Goal: Information Seeking & Learning: Learn about a topic

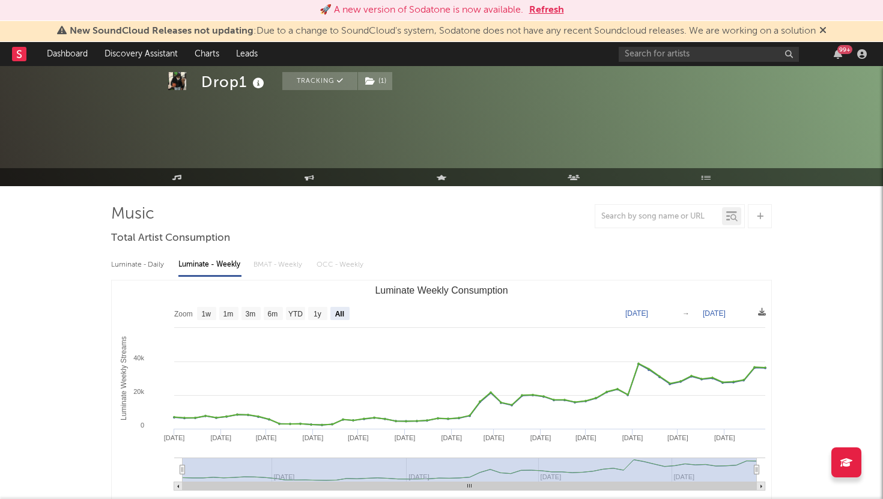
select select "All"
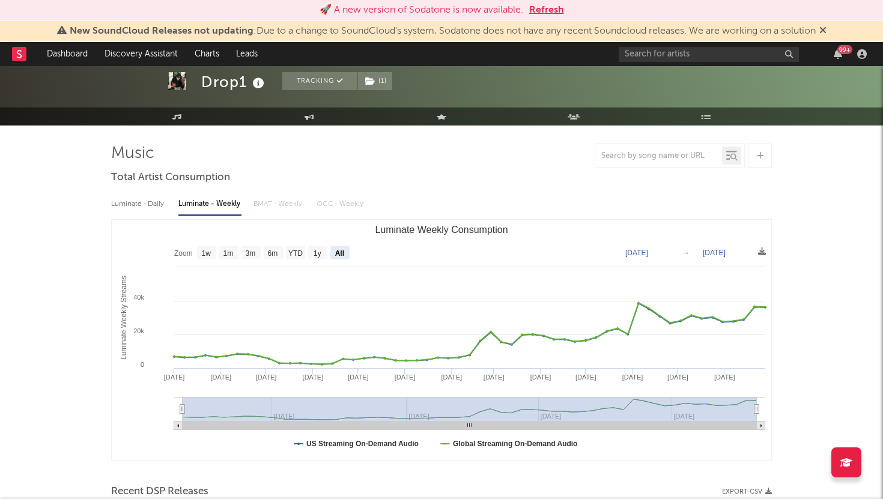
click at [539, 13] on button "Refresh" at bounding box center [546, 10] width 35 height 14
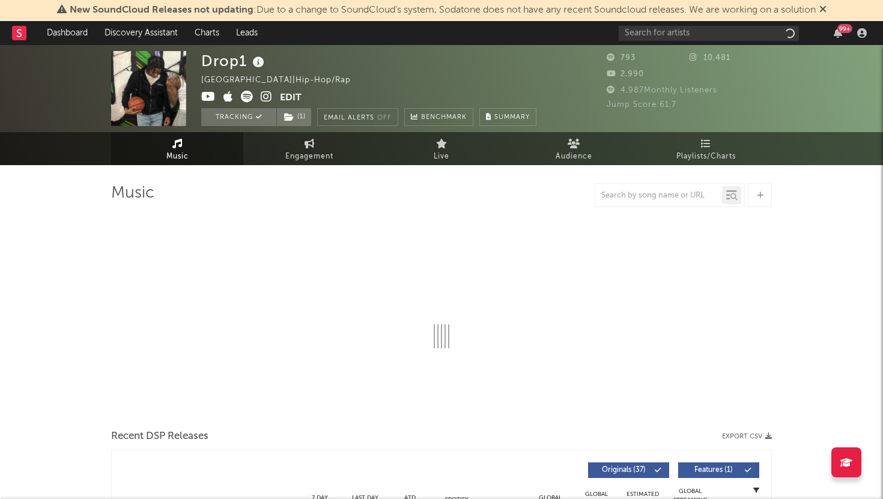
select select "1w"
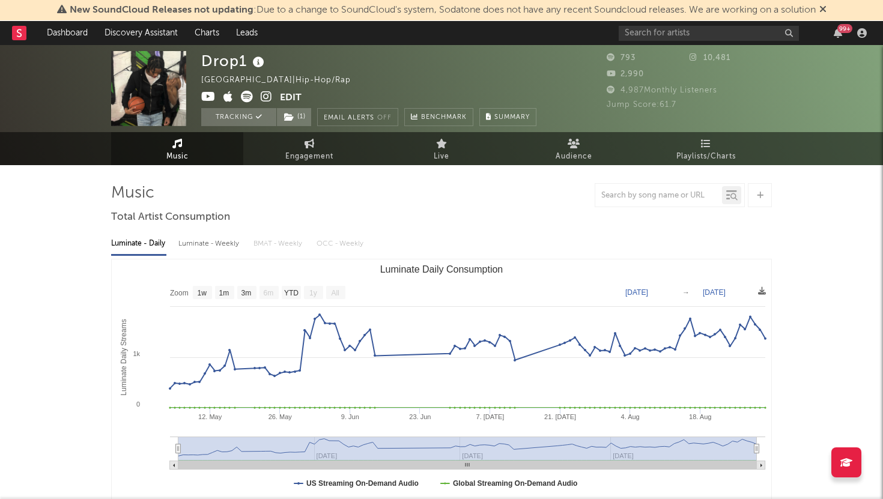
click at [216, 240] on div "Luminate - Weekly" at bounding box center [209, 244] width 63 height 20
select select "6m"
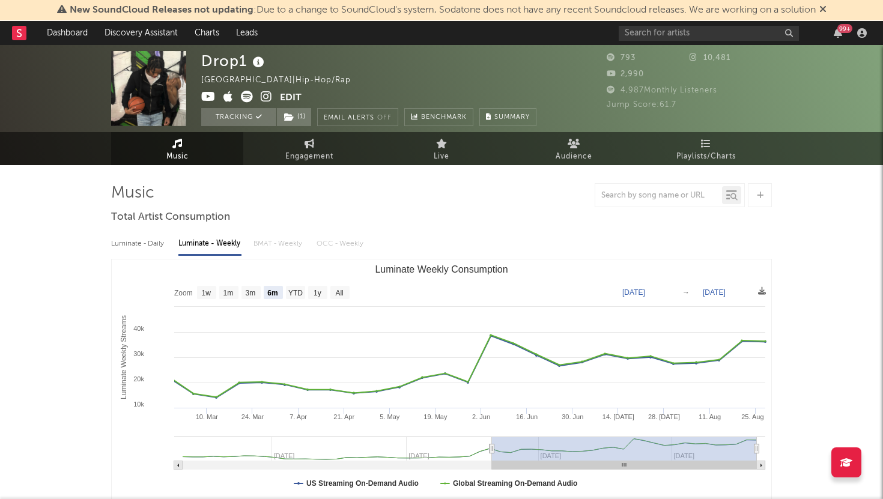
click at [827, 11] on icon at bounding box center [823, 9] width 7 height 10
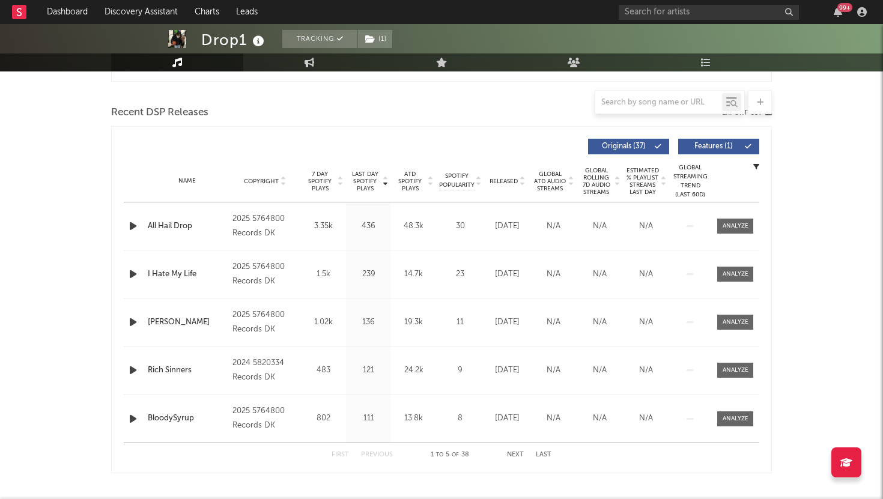
scroll to position [412, 0]
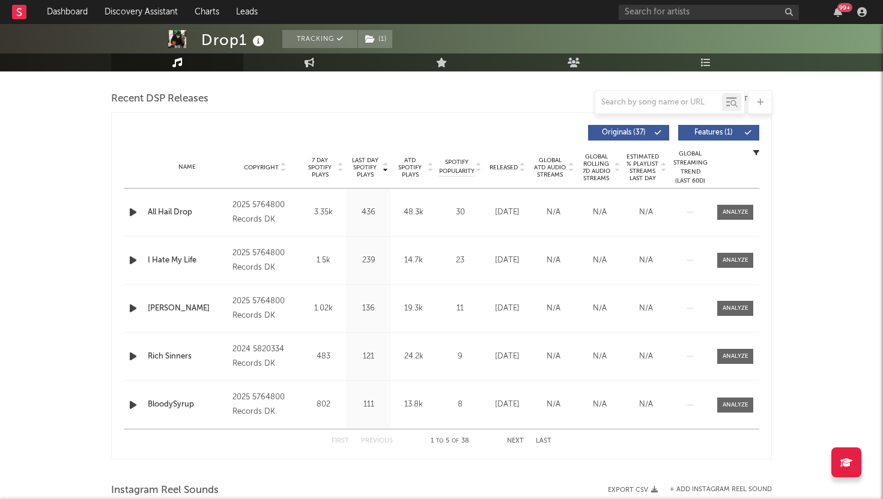
click at [500, 168] on span "Released" at bounding box center [504, 167] width 28 height 7
click at [652, 10] on input "text" at bounding box center [709, 12] width 180 height 15
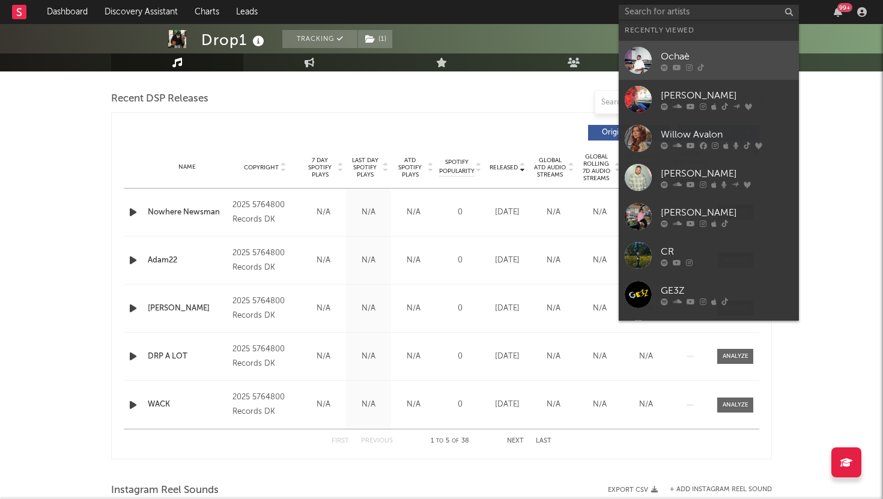
click at [638, 41] on link "Ochaè" at bounding box center [709, 60] width 180 height 39
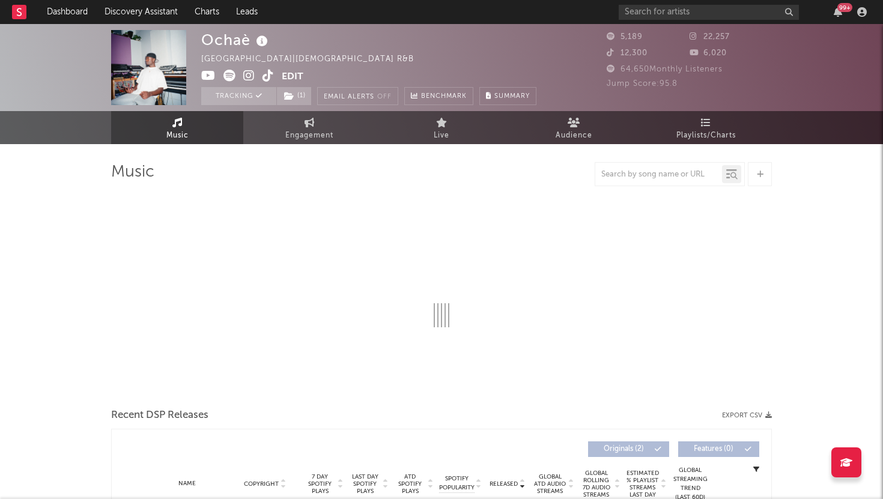
select select "1w"
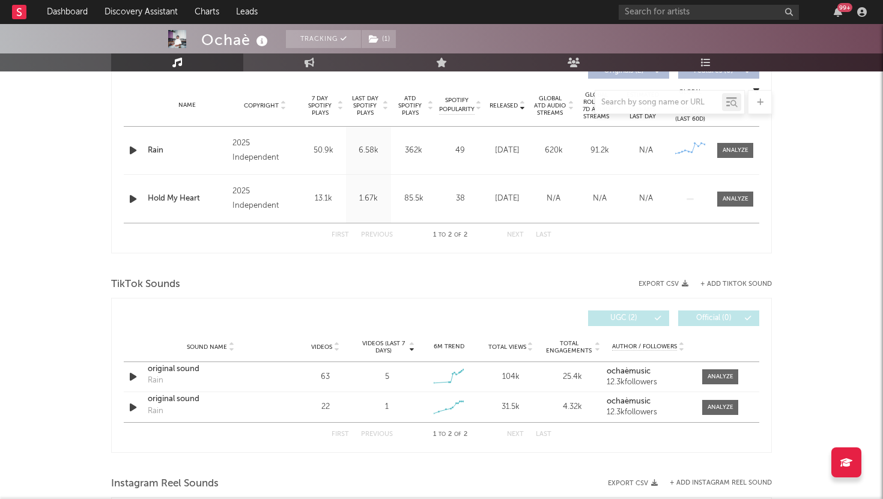
scroll to position [431, 0]
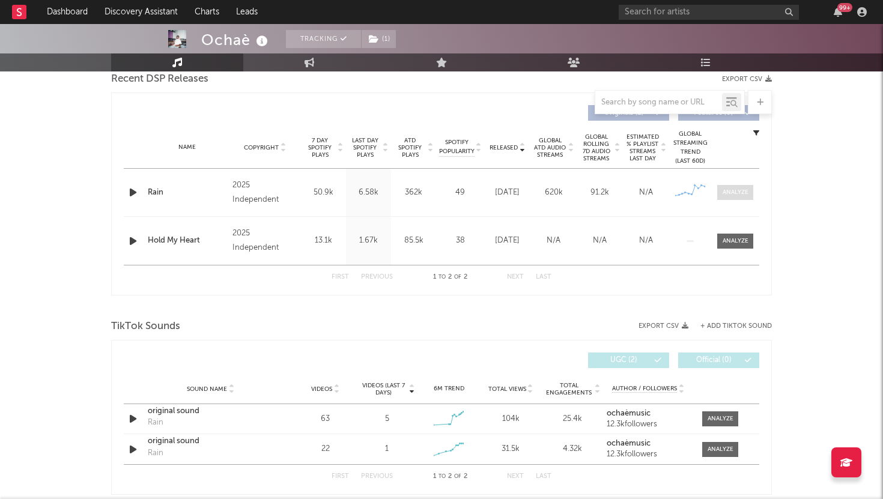
click at [740, 196] on div at bounding box center [736, 192] width 26 height 9
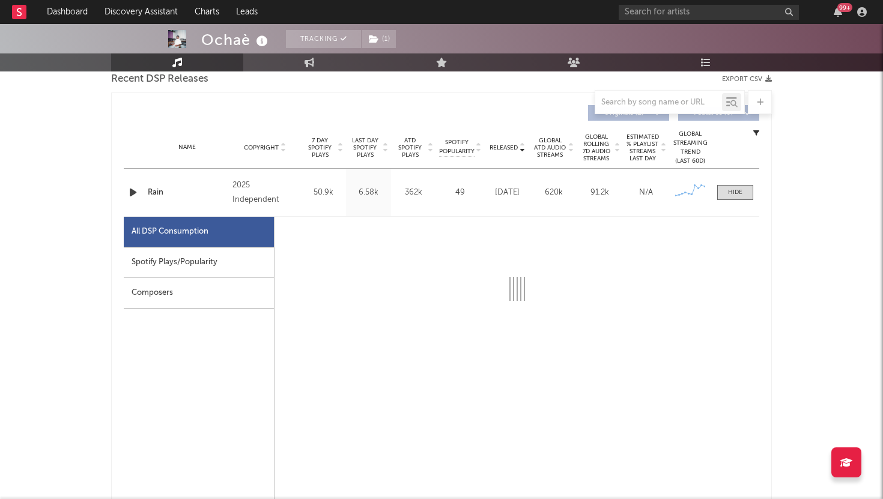
select select "1w"
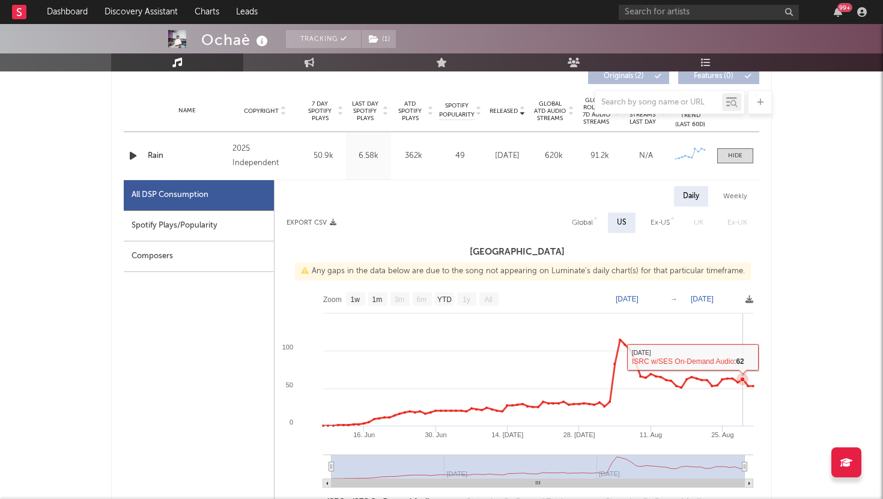
scroll to position [461, 0]
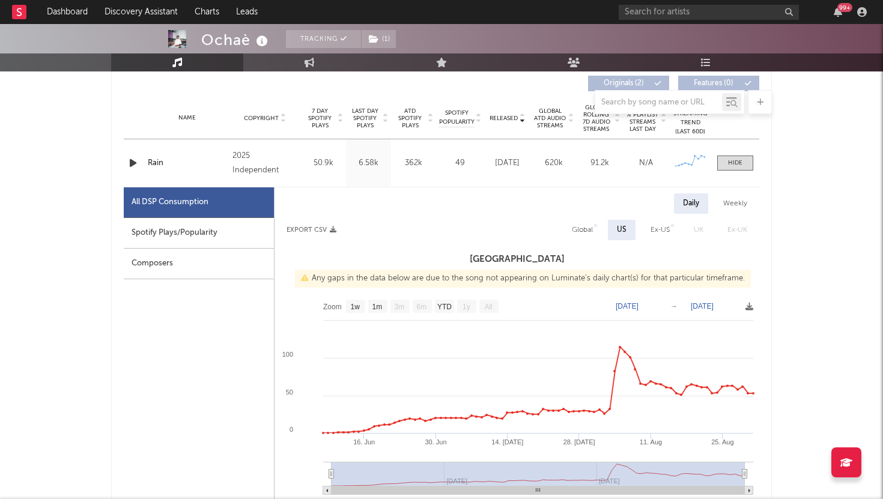
click at [733, 200] on div "Weekly" at bounding box center [735, 203] width 42 height 20
select select "1w"
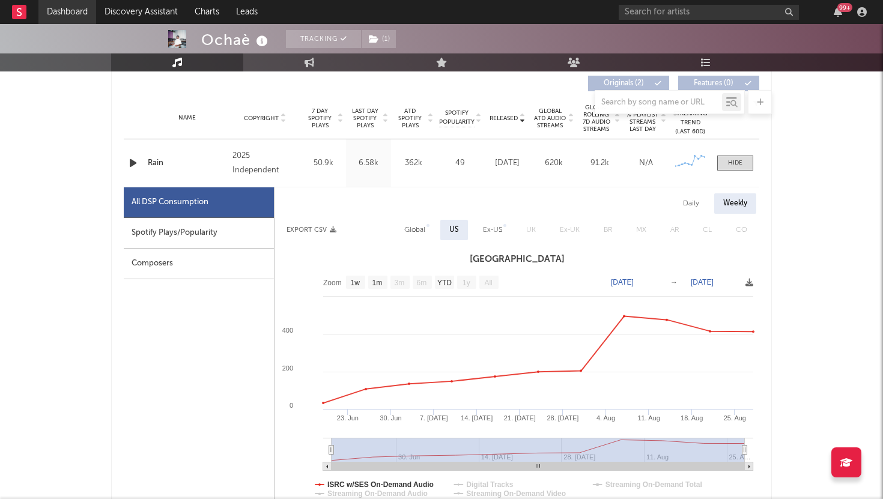
click at [70, 10] on link "Dashboard" at bounding box center [67, 12] width 58 height 24
